Goal: Find specific page/section: Find specific page/section

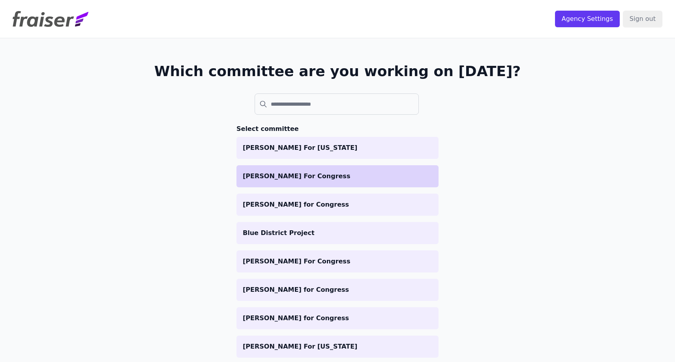
click at [325, 177] on p "[PERSON_NAME] For Congress" at bounding box center [337, 176] width 189 height 9
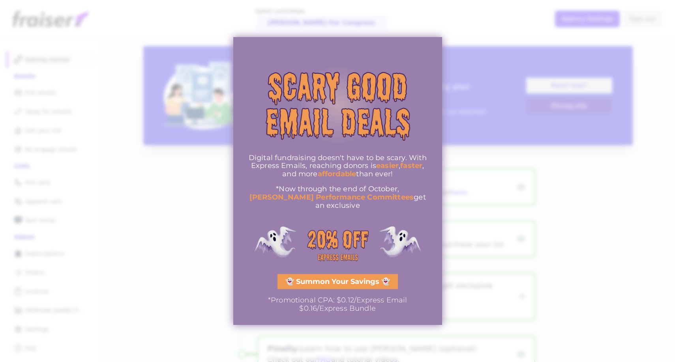
click at [326, 283] on link "👻 Summon Your Savings 👻" at bounding box center [338, 281] width 120 height 15
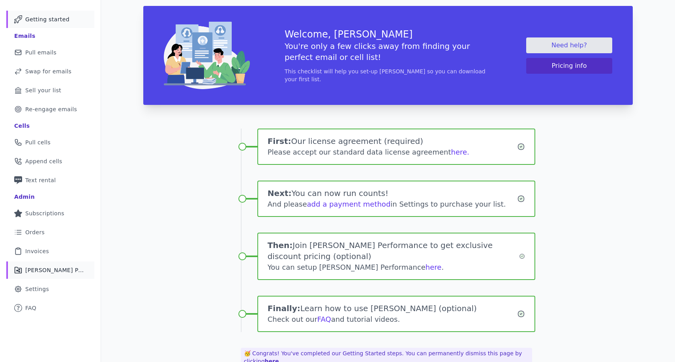
scroll to position [46, 0]
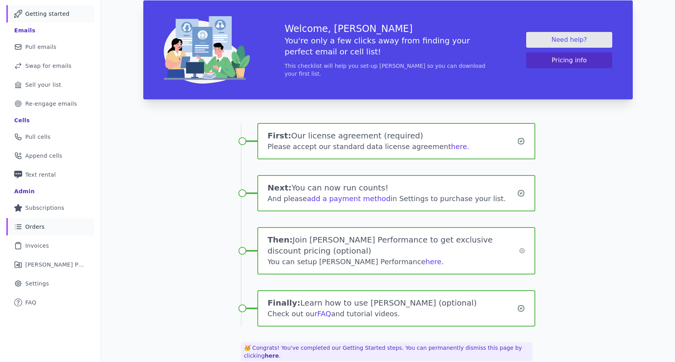
click at [45, 230] on link "List Icon Outline of bulleted list Orders" at bounding box center [50, 226] width 88 height 17
